Goal: Find contact information: Find contact information

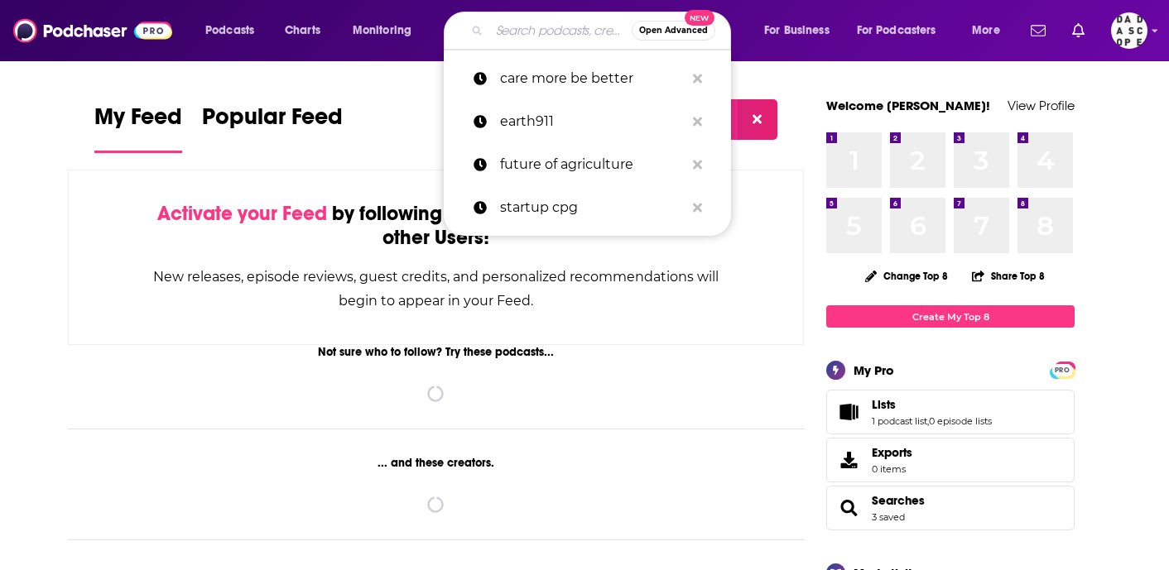
click at [518, 33] on input "Search podcasts, credits, & more..." at bounding box center [560, 30] width 142 height 26
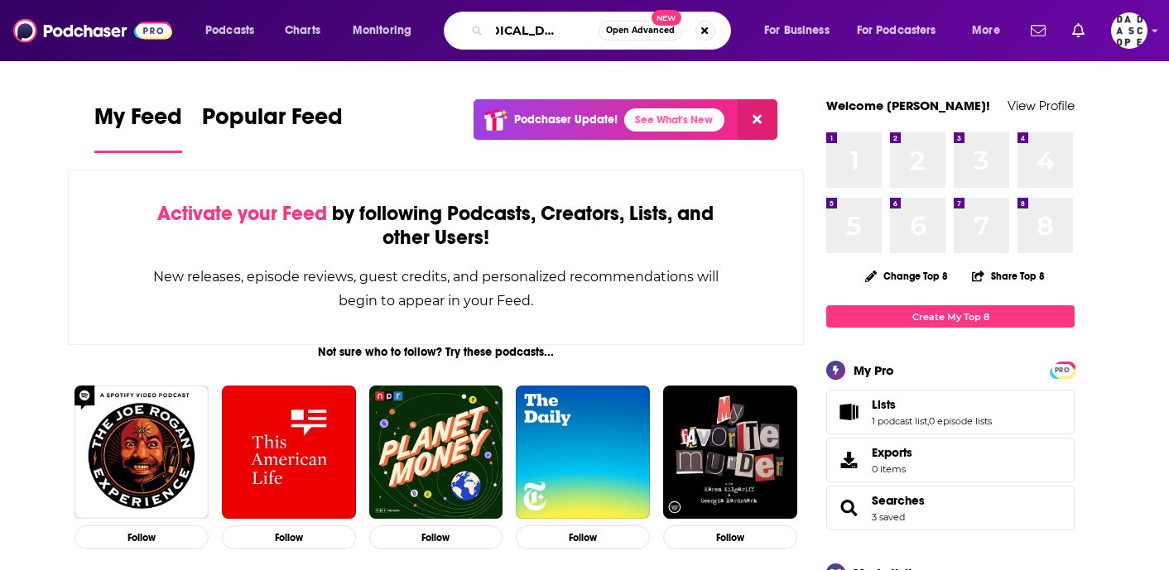
scroll to position [0, 41]
type input "[MEDICAL_DATA] cool topics"
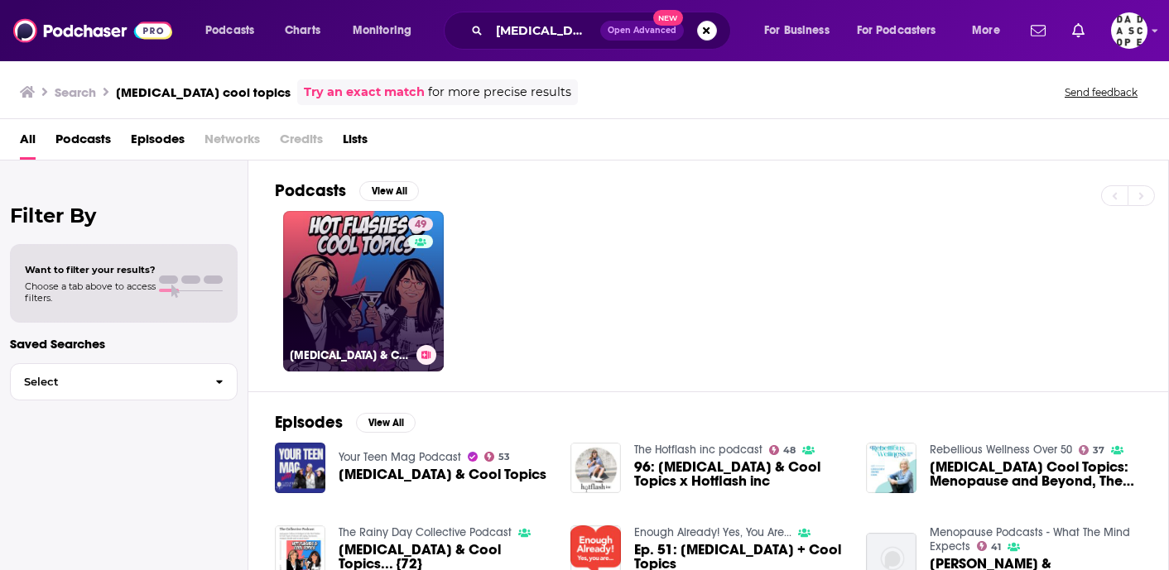
click at [401, 273] on link "49 [MEDICAL_DATA] & COOL TOPICS" at bounding box center [363, 291] width 161 height 161
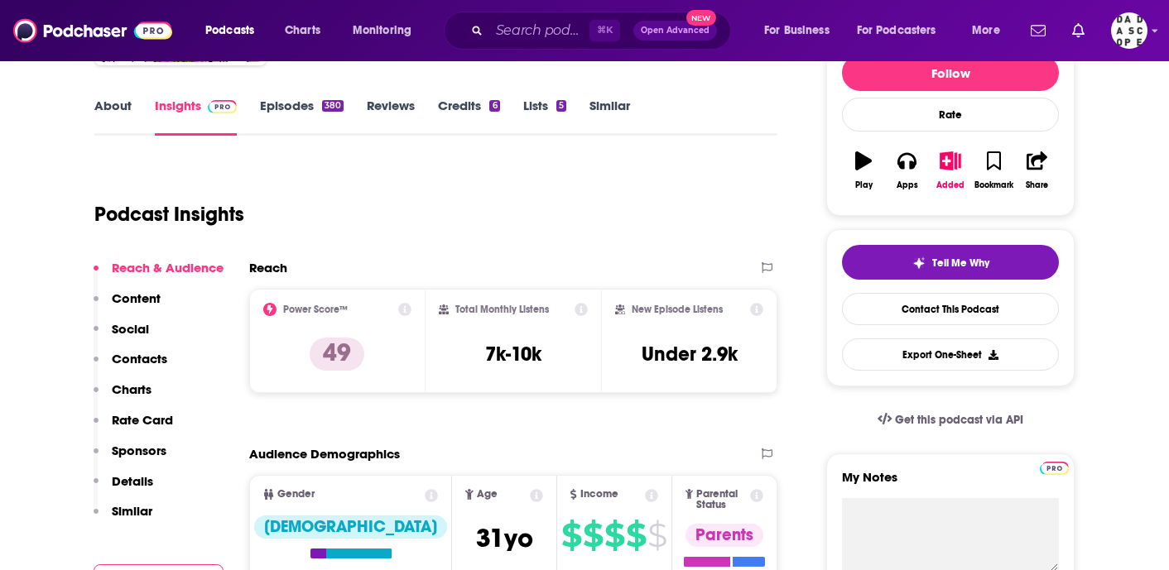
scroll to position [244, 0]
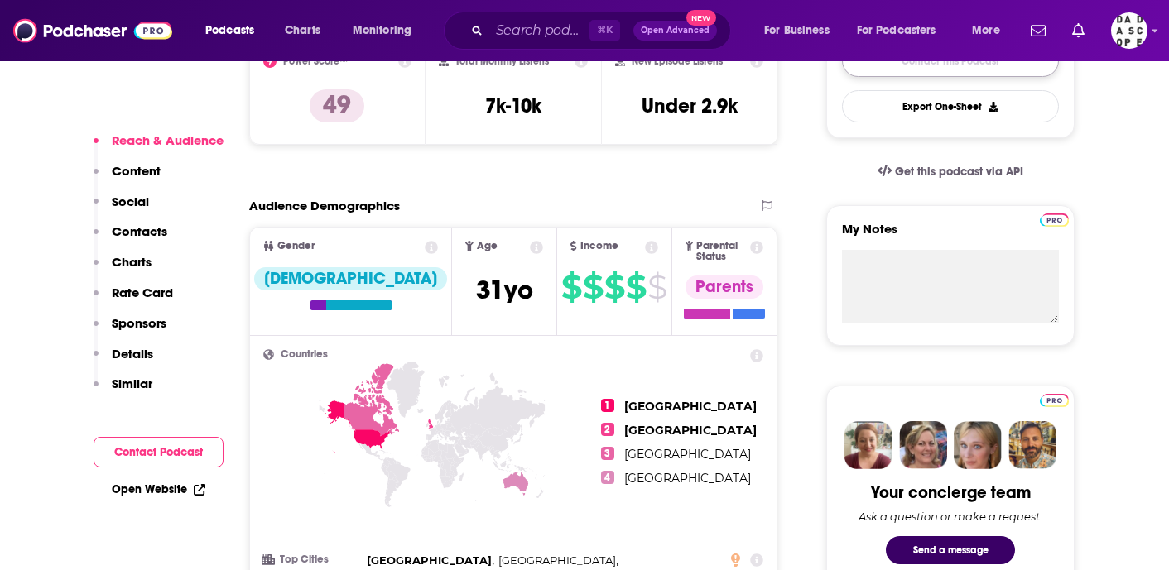
click at [899, 71] on link "Contact This Podcast" at bounding box center [950, 61] width 217 height 32
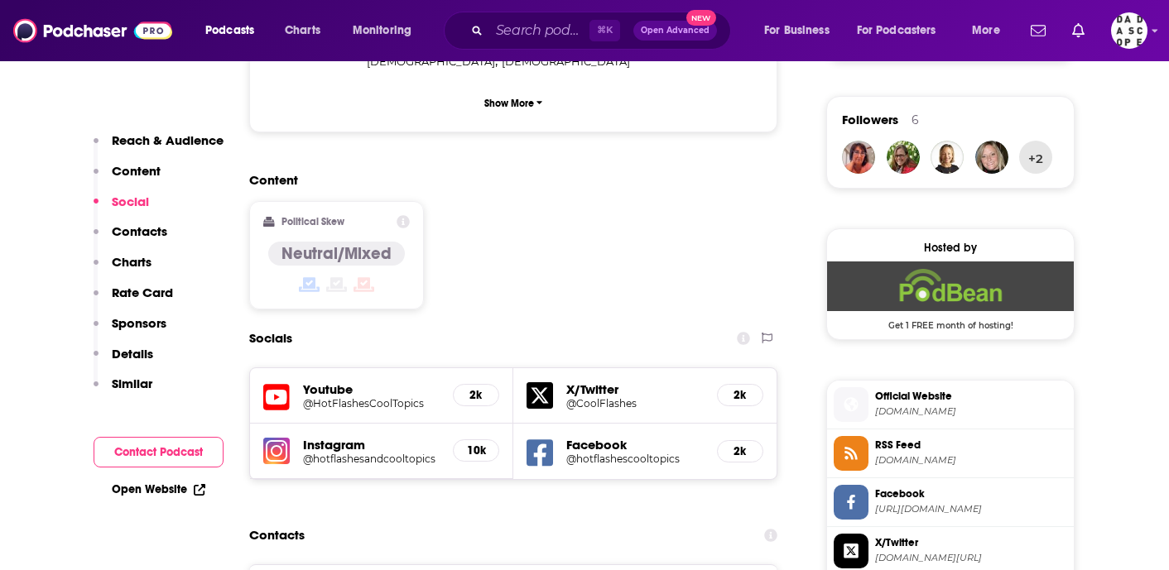
scroll to position [1175, 0]
click at [352, 438] on h5 "Instagram" at bounding box center [371, 446] width 137 height 16
click at [340, 454] on h5 "@hotflashesandcooltopics" at bounding box center [371, 460] width 137 height 12
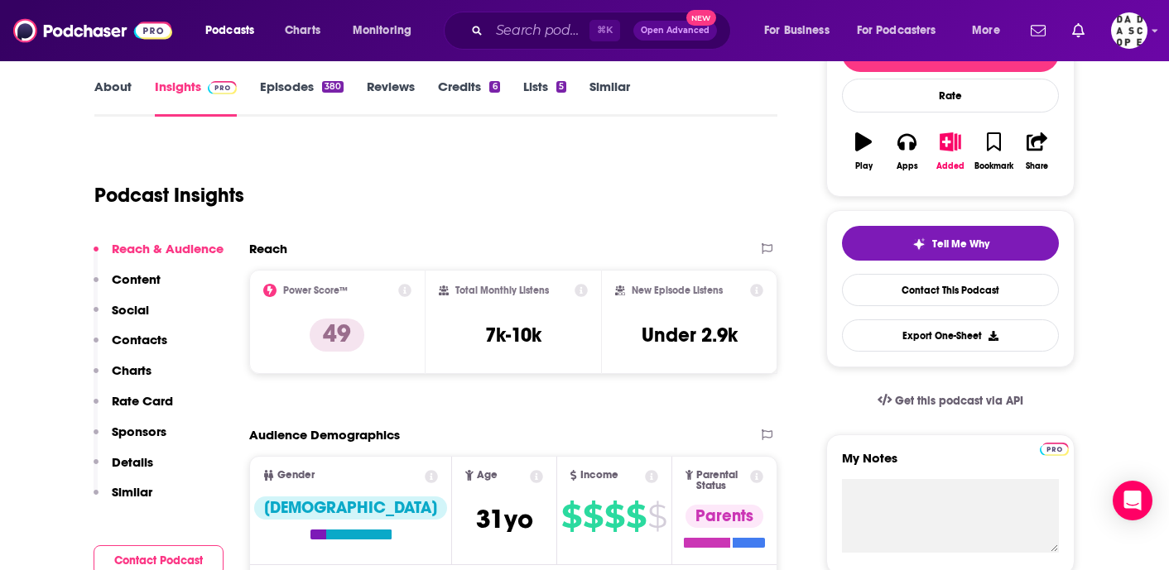
scroll to position [236, 0]
